Goal: Book appointment/travel/reservation

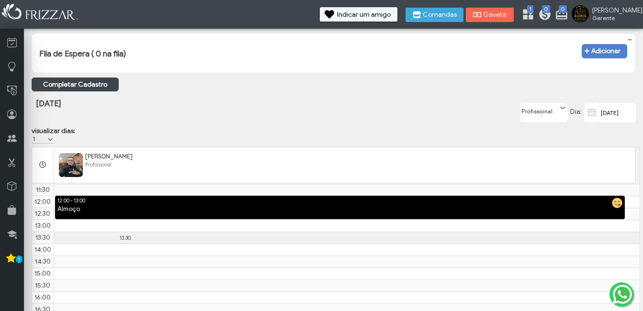
click at [122, 254] on div "8:00 8:30 9:00 9:30 10:00 10:30 11:00 11:30 12:00 12:30 13:00 13:30 13:30 14:00…" at bounding box center [335, 243] width 607 height 287
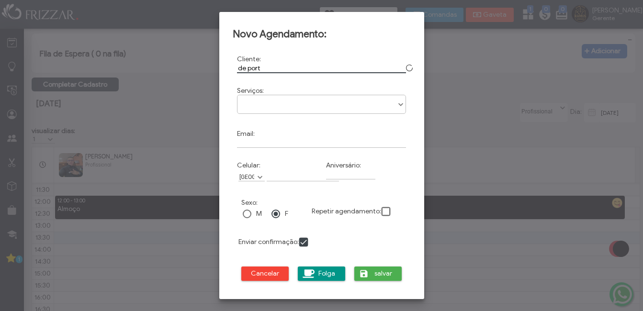
type input "de porta"
click button "Cancelar" at bounding box center [265, 274] width 48 height 14
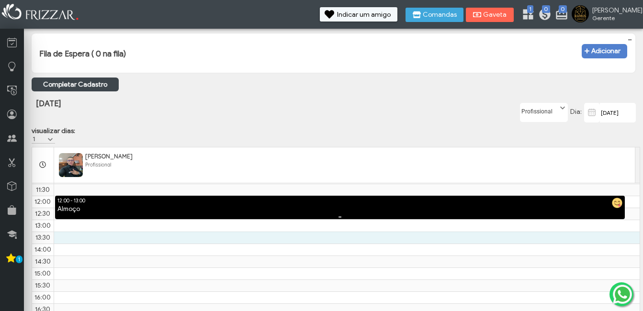
click at [226, 214] on div "Almoço" at bounding box center [340, 209] width 570 height 9
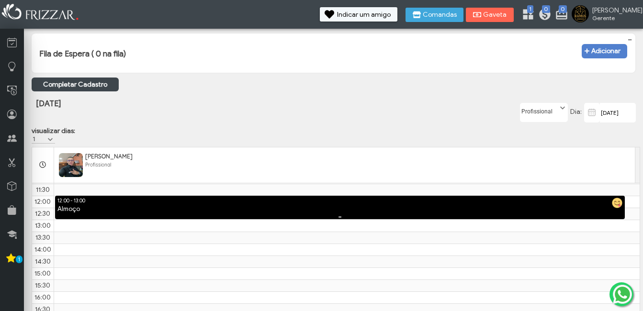
click at [347, 214] on div "Almoço" at bounding box center [340, 209] width 570 height 9
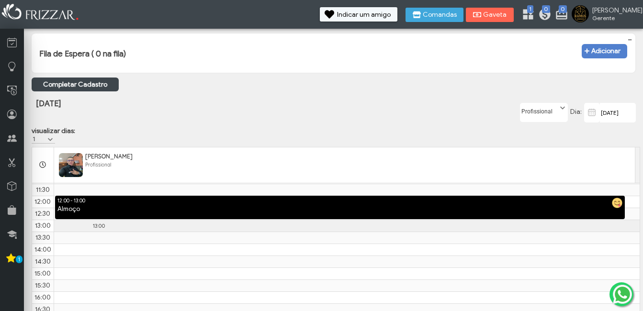
click at [94, 234] on div "8:00 8:30 9:00 9:30 10:00 10:30 11:00 11:30 12:00 12:30 13:00 13:00 13:30 14:00…" at bounding box center [335, 243] width 607 height 287
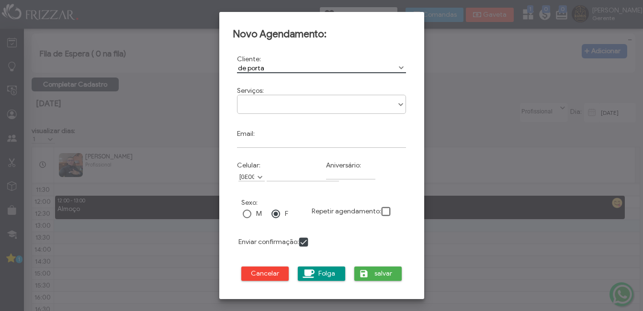
type input "de porta"
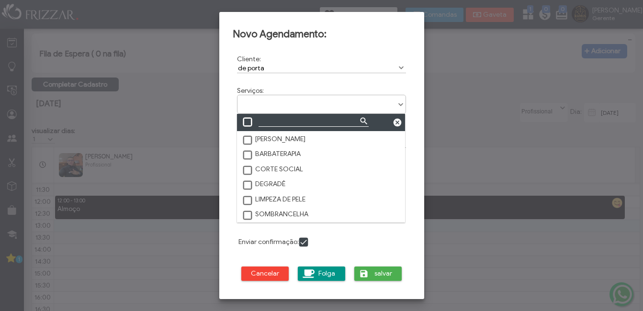
click at [360, 103] on ul at bounding box center [321, 100] width 168 height 11
click at [271, 184] on label "DEGRADÊ" at bounding box center [264, 184] width 44 height 9
click at [257, 214] on label "SOMBRANCELHA" at bounding box center [275, 214] width 67 height 9
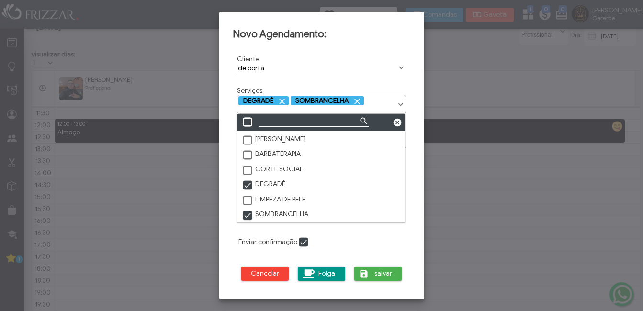
scroll to position [89, 0]
click at [383, 273] on span "salvar" at bounding box center [383, 274] width 24 height 14
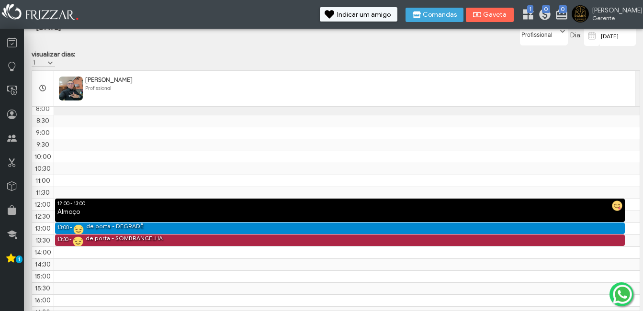
scroll to position [0, 0]
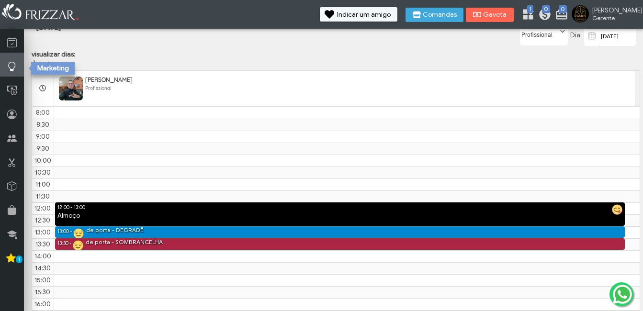
click at [15, 62] on icon at bounding box center [12, 67] width 10 height 12
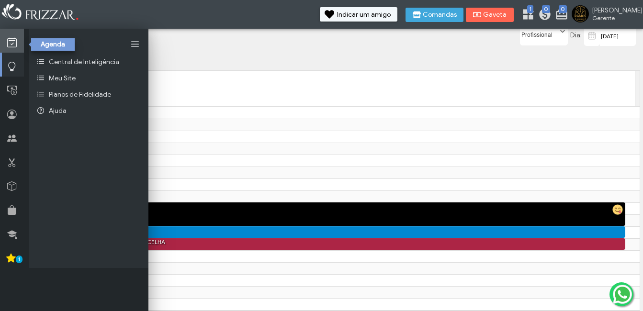
click at [10, 47] on icon at bounding box center [12, 43] width 10 height 12
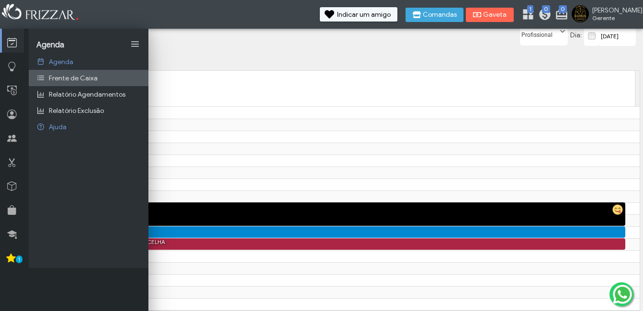
click at [54, 77] on span "Frente de Caixa" at bounding box center [73, 78] width 49 height 8
